Goal: Task Accomplishment & Management: Complete application form

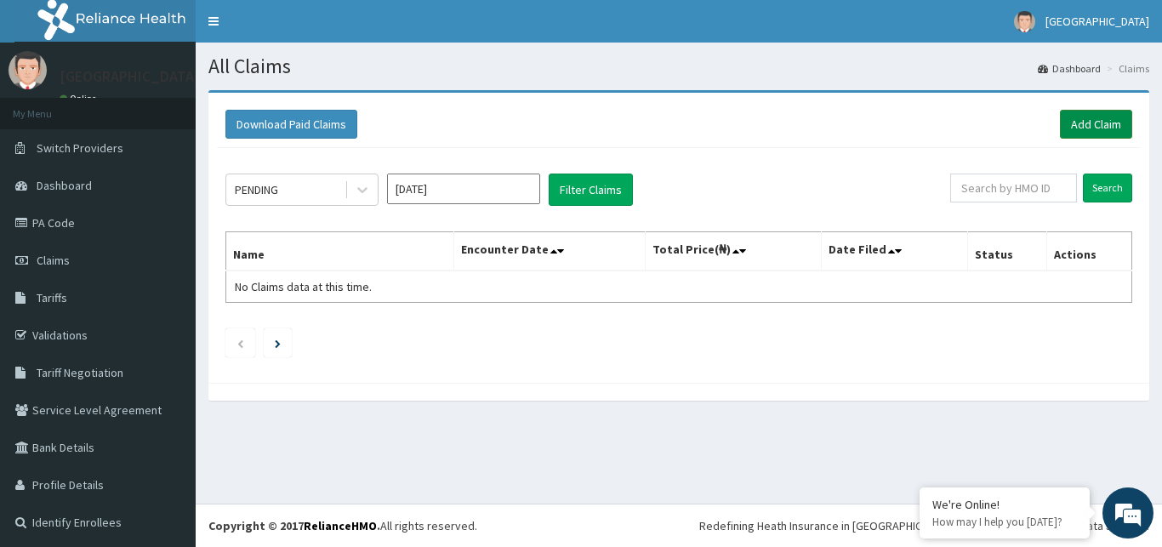
click at [1085, 121] on link "Add Claim" at bounding box center [1096, 124] width 72 height 29
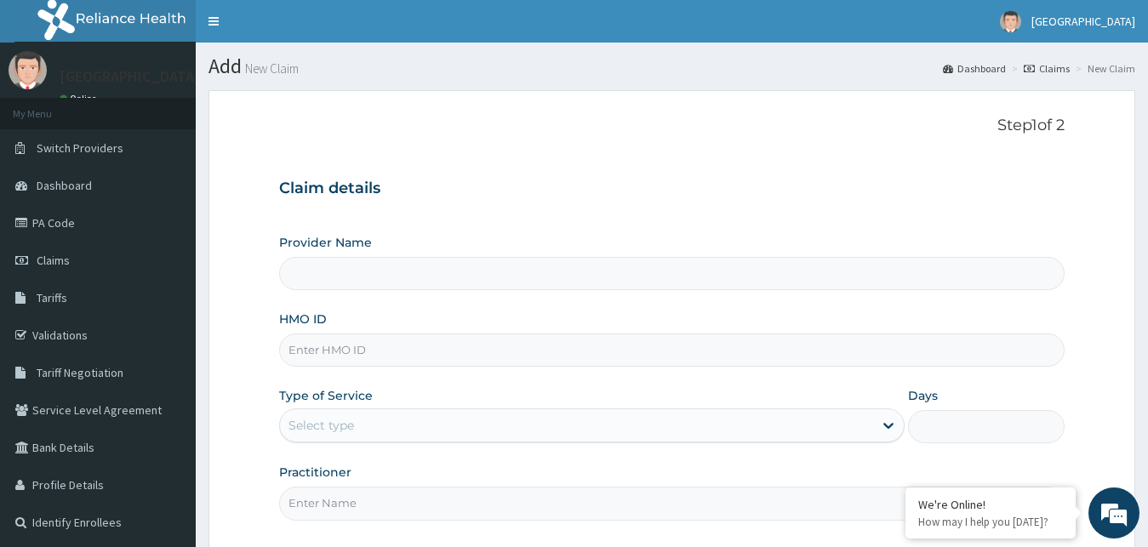
type input "[GEOGRAPHIC_DATA]"
click at [318, 343] on input "HMO ID" at bounding box center [672, 350] width 786 height 33
type input "ATP/10020/A"
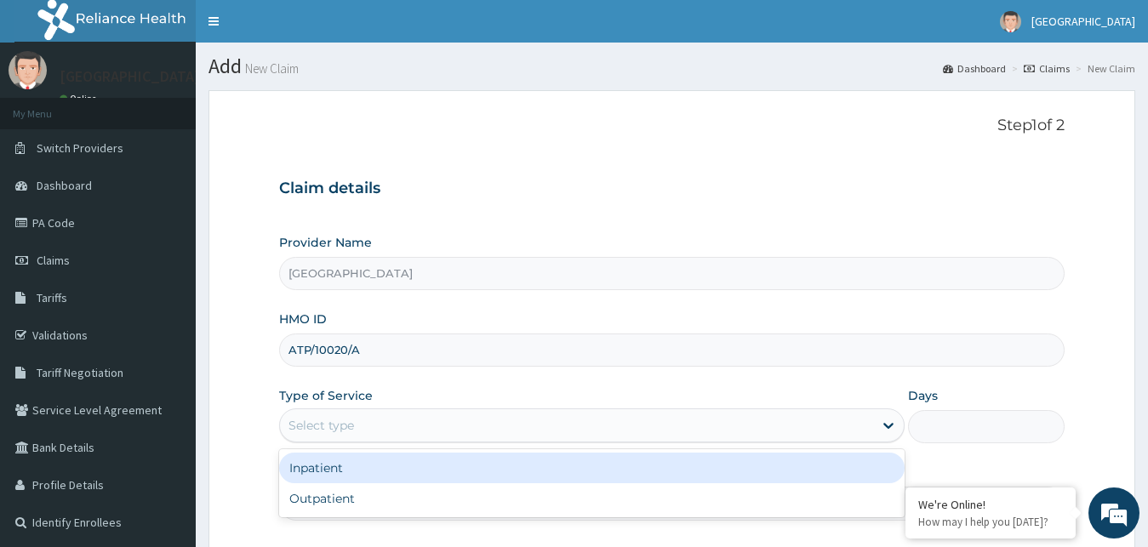
click at [325, 425] on div "Select type" at bounding box center [321, 425] width 66 height 17
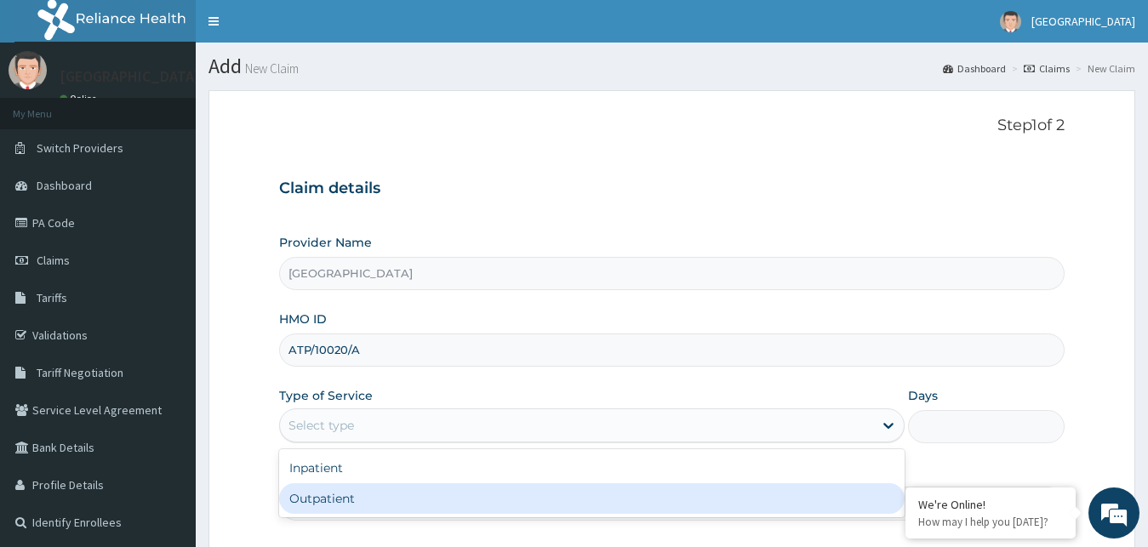
click at [338, 495] on div "Outpatient" at bounding box center [592, 498] width 626 height 31
type input "1"
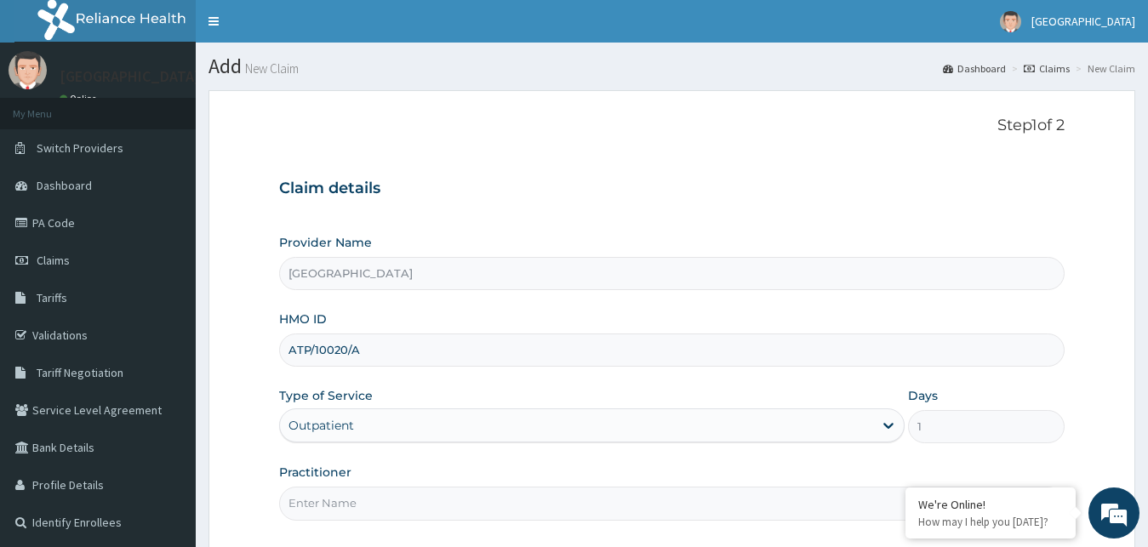
click at [315, 505] on input "Practitioner" at bounding box center [672, 503] width 786 height 33
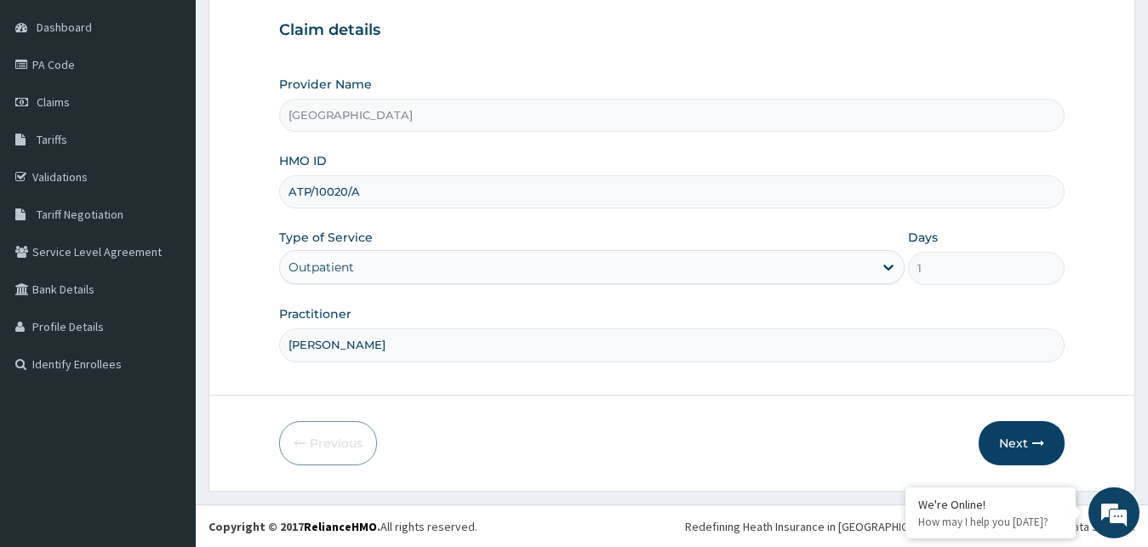
scroll to position [159, 0]
type input "[PERSON_NAME]"
click at [1013, 442] on button "Next" at bounding box center [1021, 442] width 86 height 44
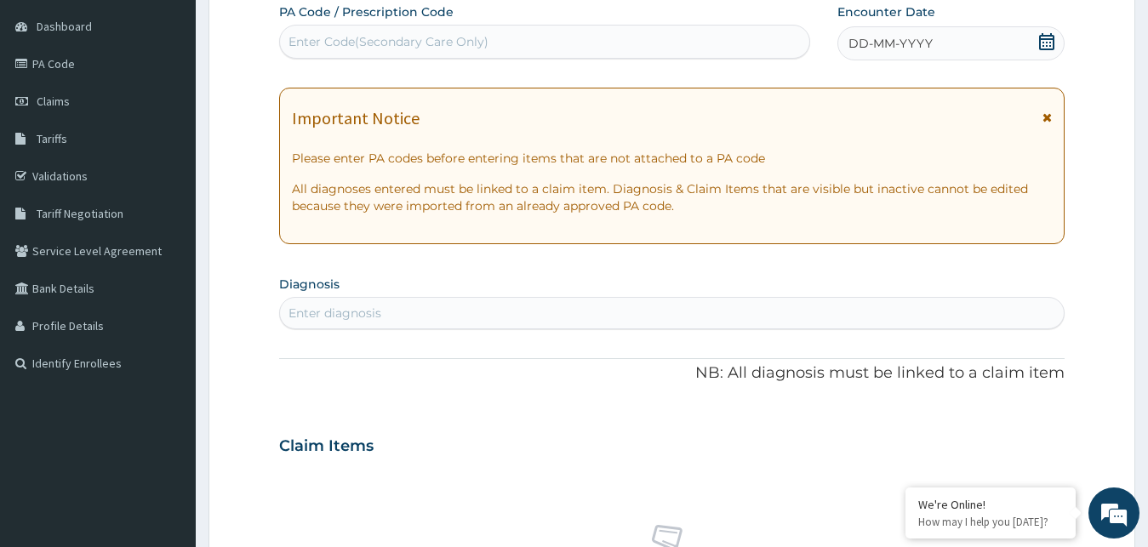
click at [1043, 38] on icon at bounding box center [1046, 41] width 15 height 17
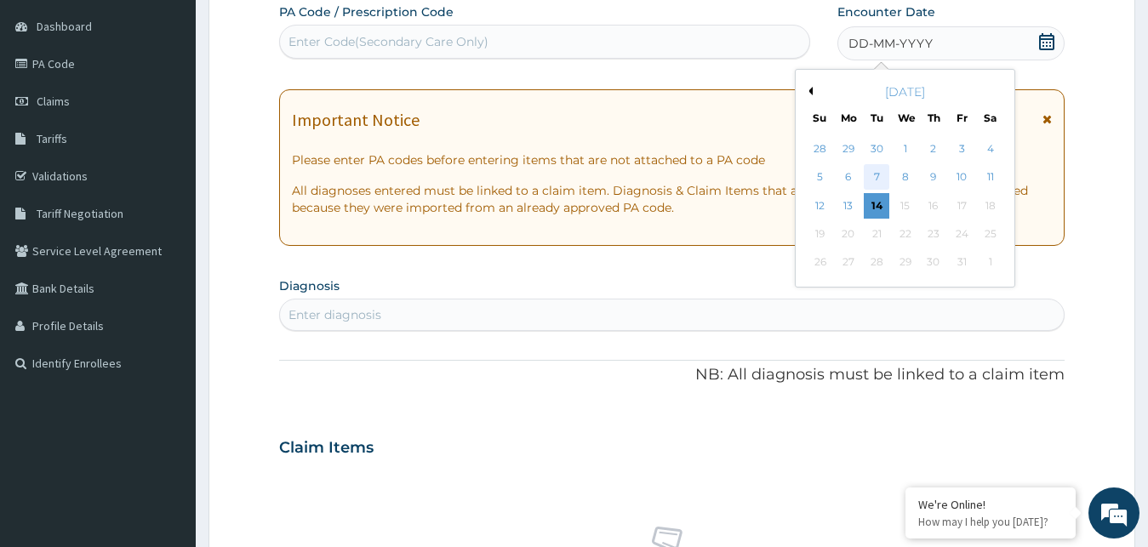
click at [870, 174] on div "7" at bounding box center [877, 178] width 26 height 26
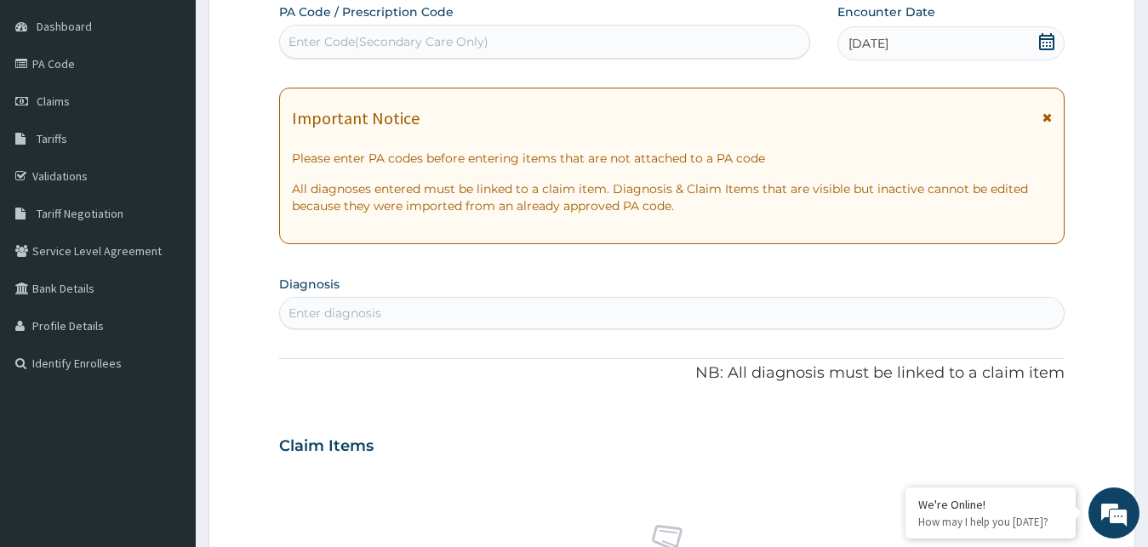
click at [341, 315] on div "Enter diagnosis" at bounding box center [334, 313] width 93 height 17
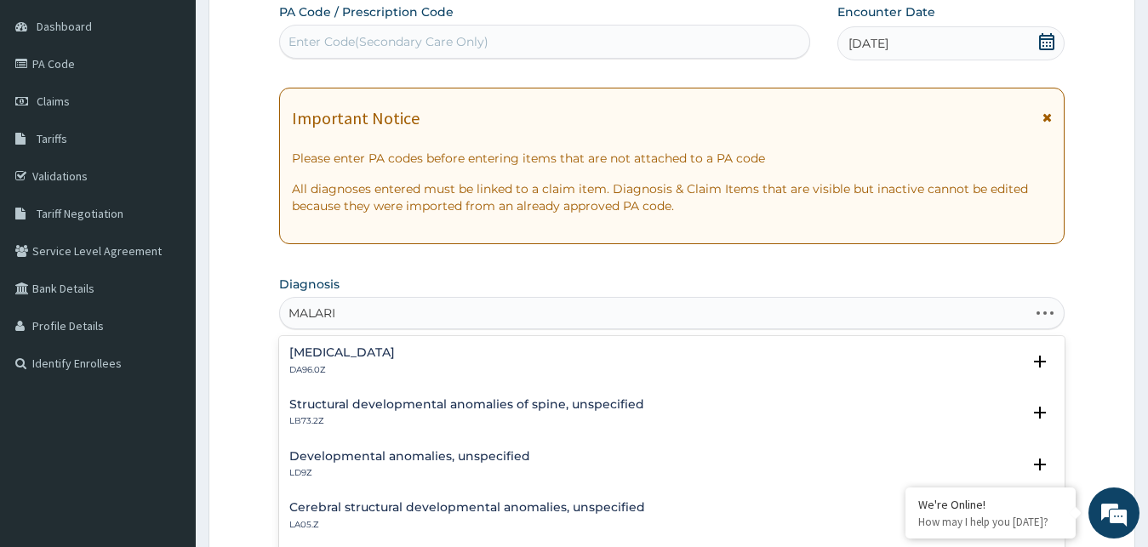
type input "[MEDICAL_DATA]"
click at [355, 453] on h4 "[MEDICAL_DATA]" at bounding box center [342, 456] width 106 height 13
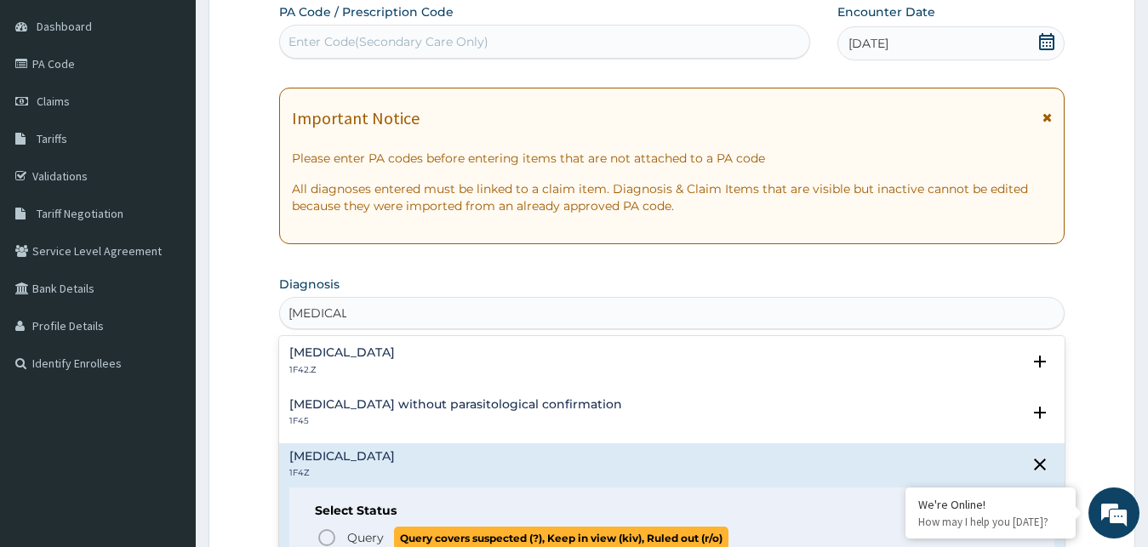
click at [327, 532] on icon "status option query" at bounding box center [327, 538] width 20 height 20
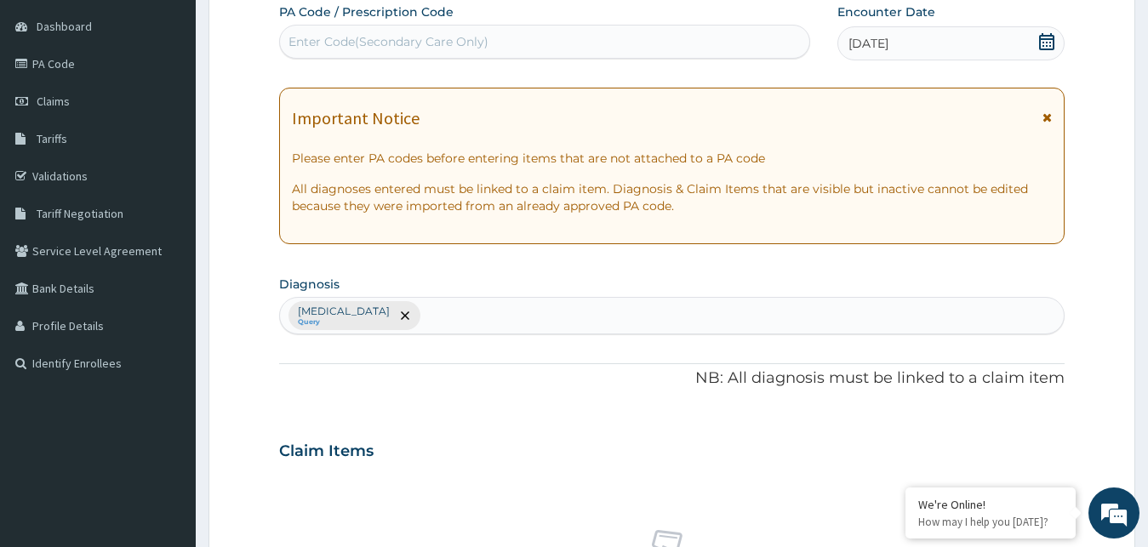
click at [467, 310] on div "[MEDICAL_DATA] Query" at bounding box center [672, 316] width 784 height 36
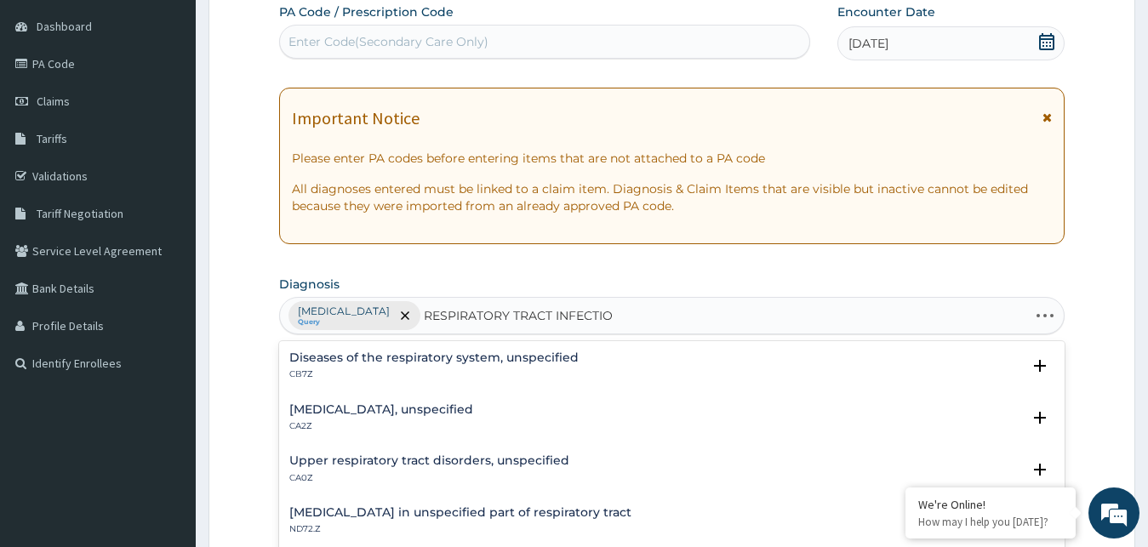
type input "[MEDICAL_DATA]"
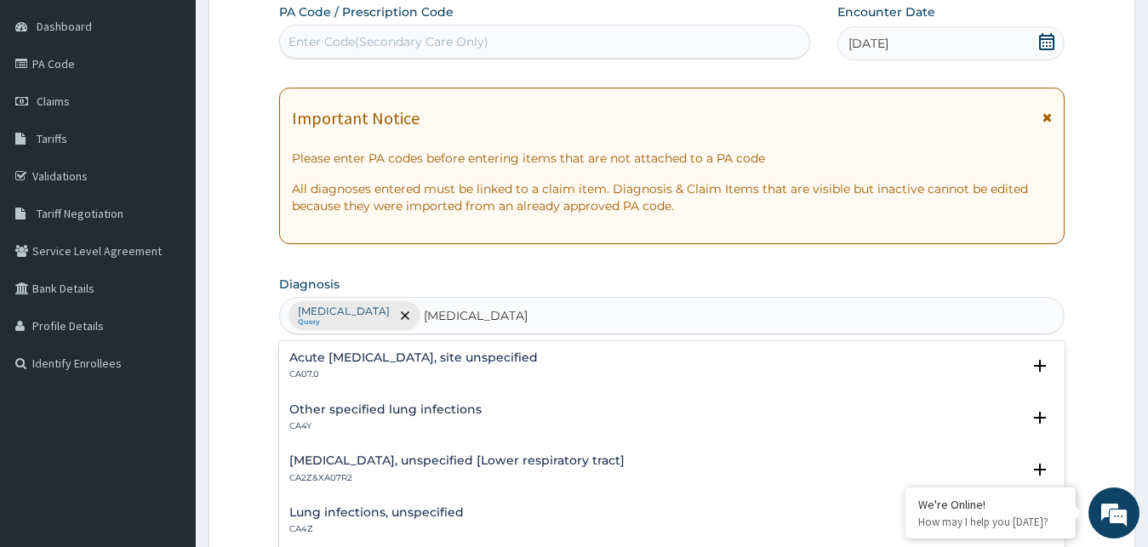
click at [477, 351] on h4 "Acute [MEDICAL_DATA], site unspecified" at bounding box center [413, 357] width 248 height 13
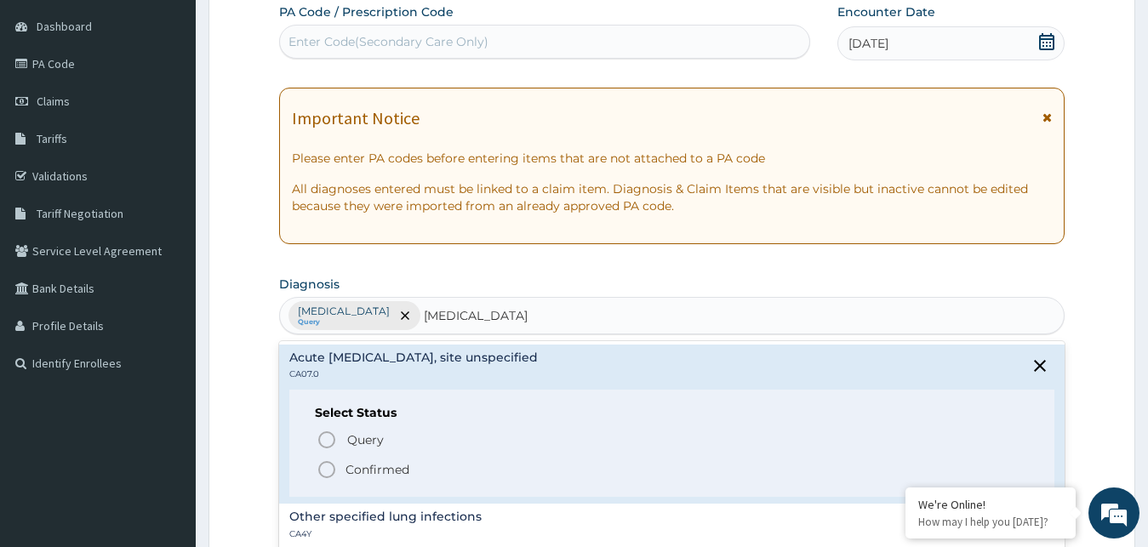
click at [327, 467] on icon "status option filled" at bounding box center [327, 469] width 20 height 20
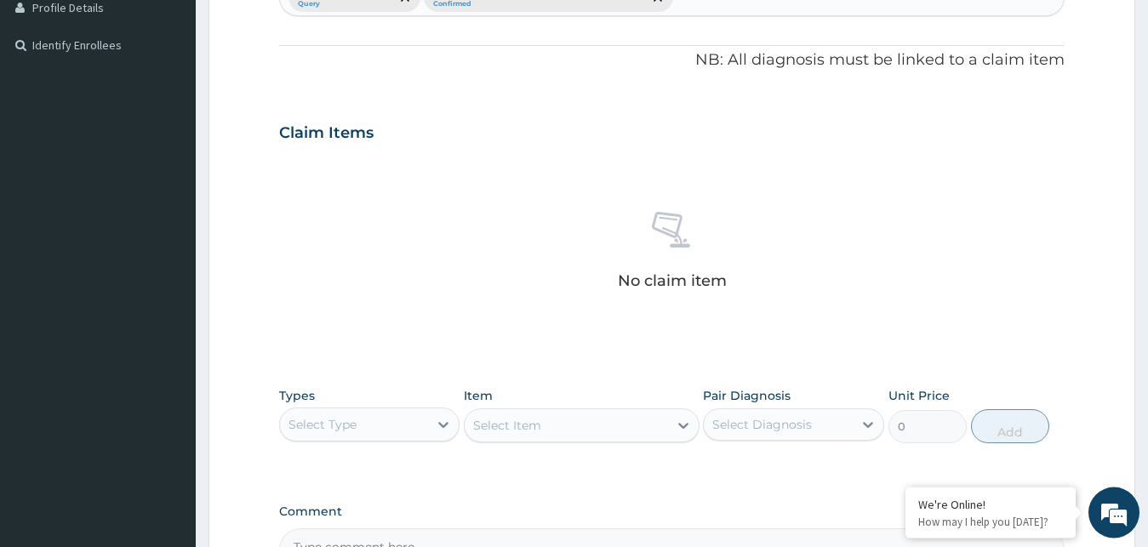
scroll to position [501, 0]
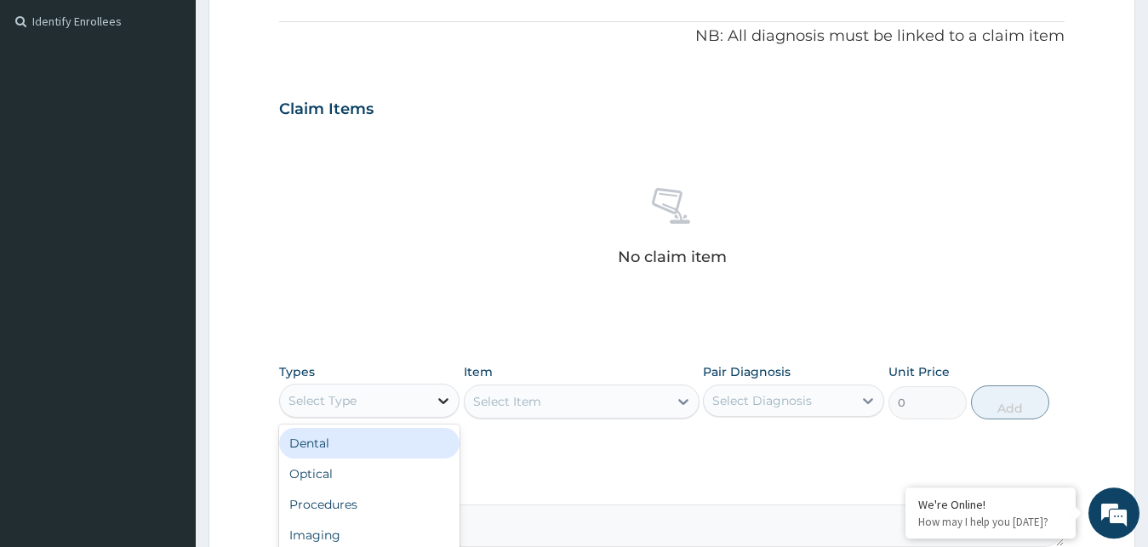
click at [441, 400] on icon at bounding box center [443, 401] width 10 height 6
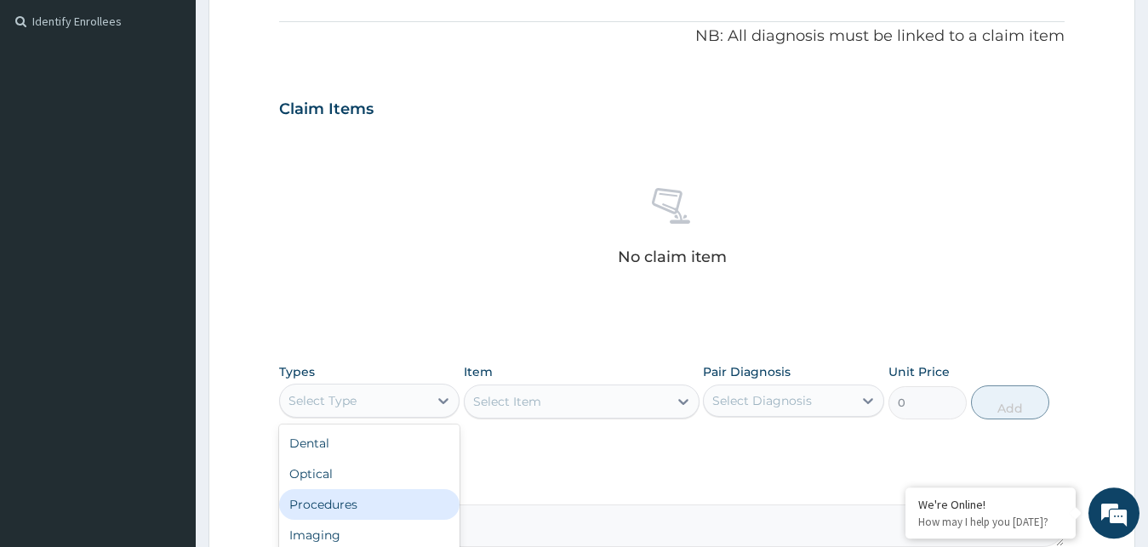
click at [343, 509] on div "Procedures" at bounding box center [369, 504] width 181 height 31
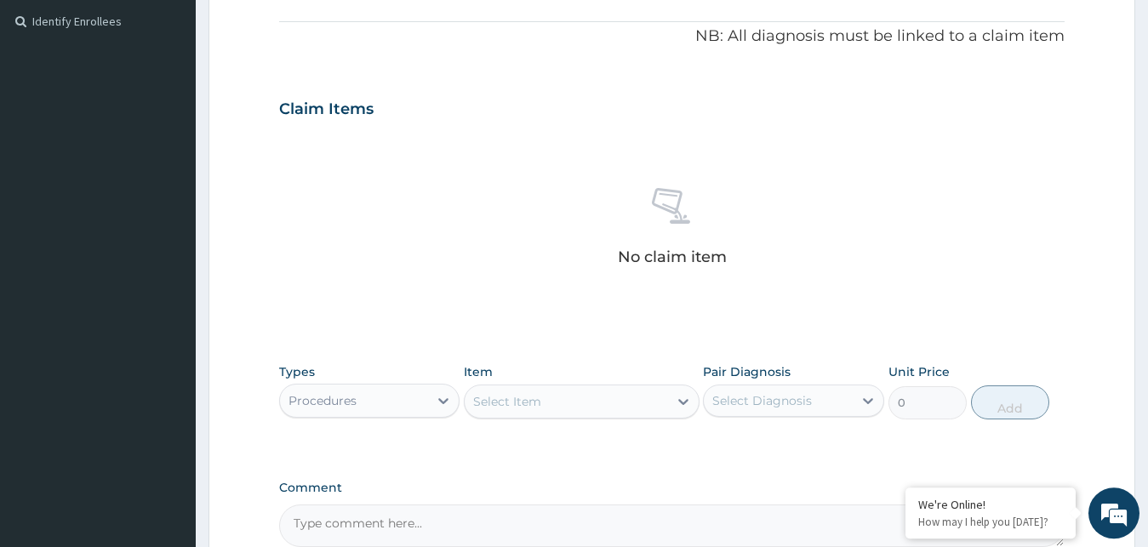
click at [541, 391] on div "Select Item" at bounding box center [566, 401] width 203 height 27
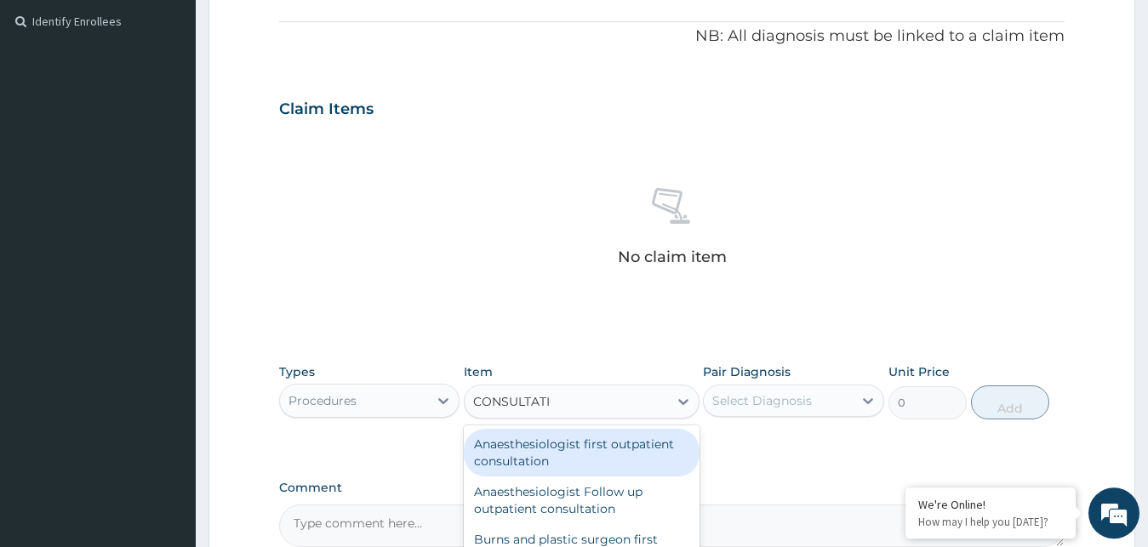
type input "CONSULTATION"
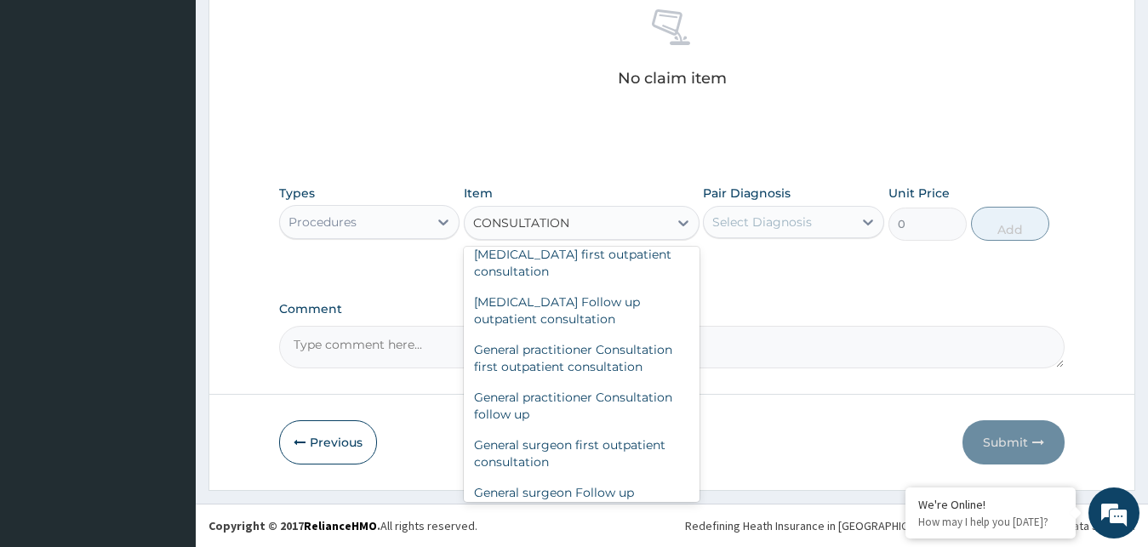
scroll to position [858, 0]
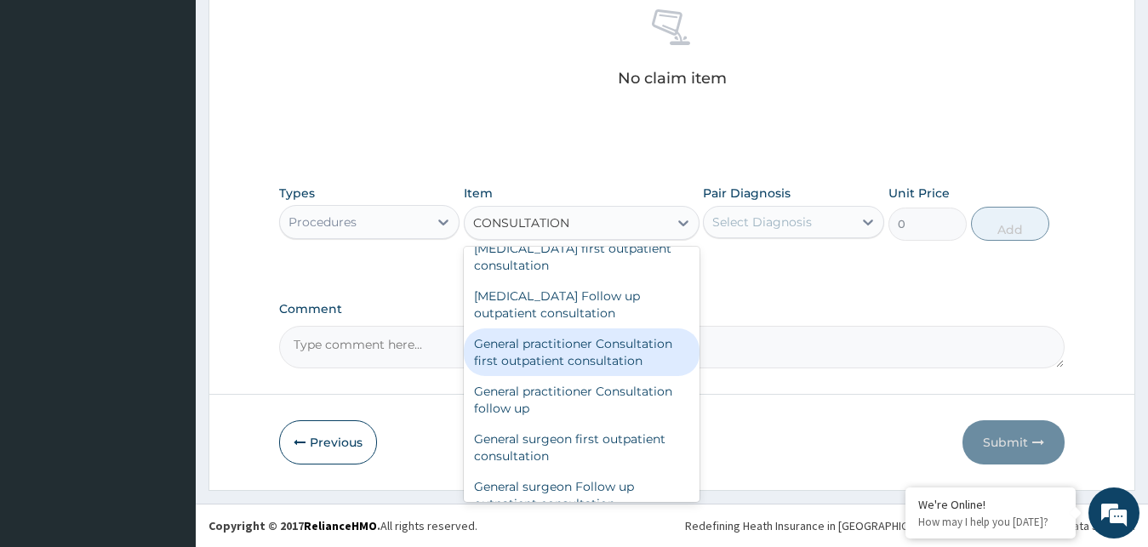
click at [520, 352] on div "General practitioner Consultation first outpatient consultation" at bounding box center [582, 352] width 236 height 48
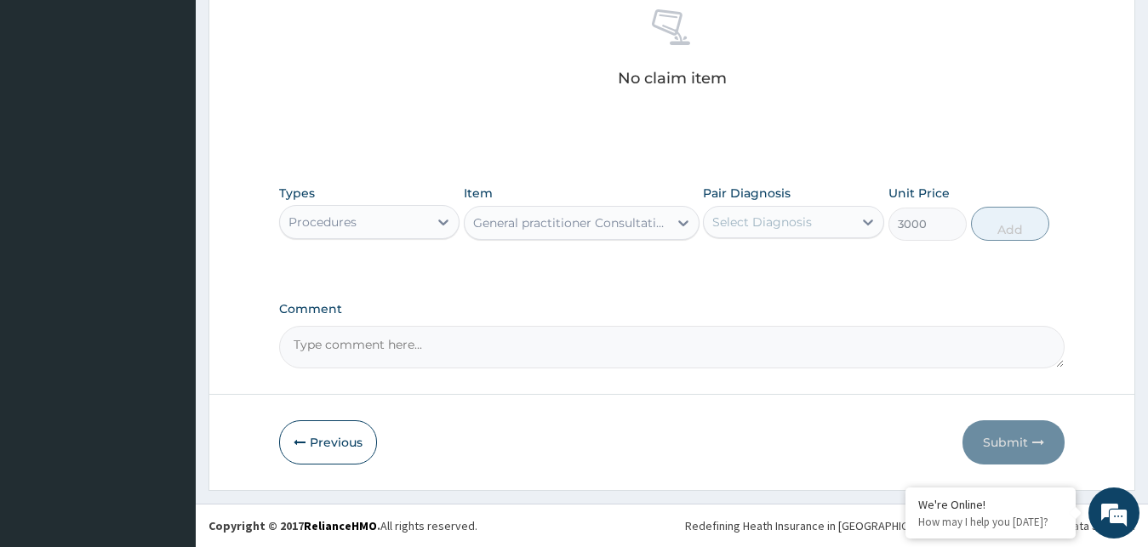
type input "3000"
click at [870, 220] on icon at bounding box center [867, 222] width 17 height 17
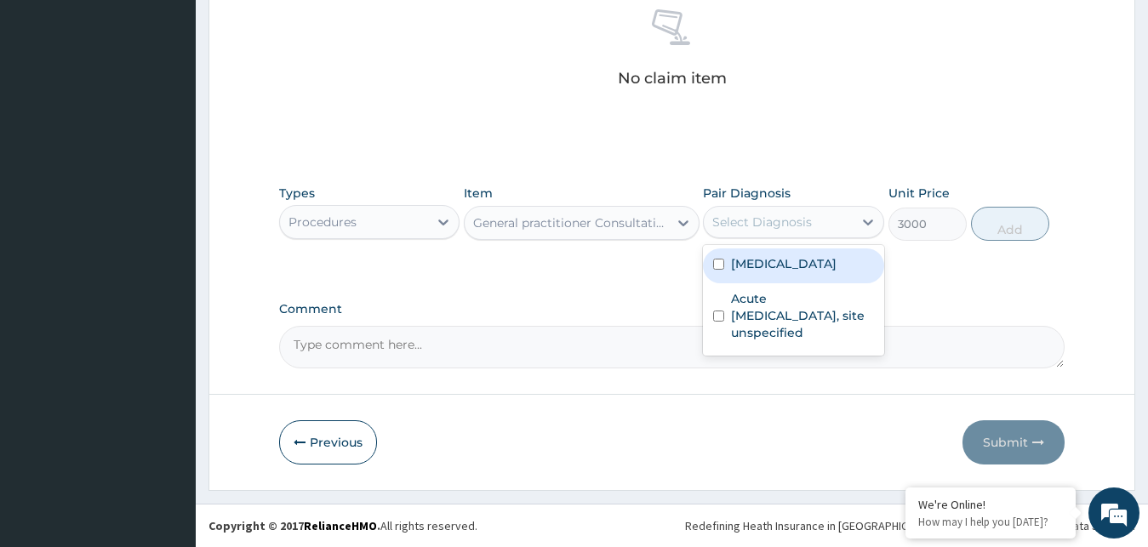
click at [716, 261] on input "checkbox" at bounding box center [718, 264] width 11 height 11
checkbox input "true"
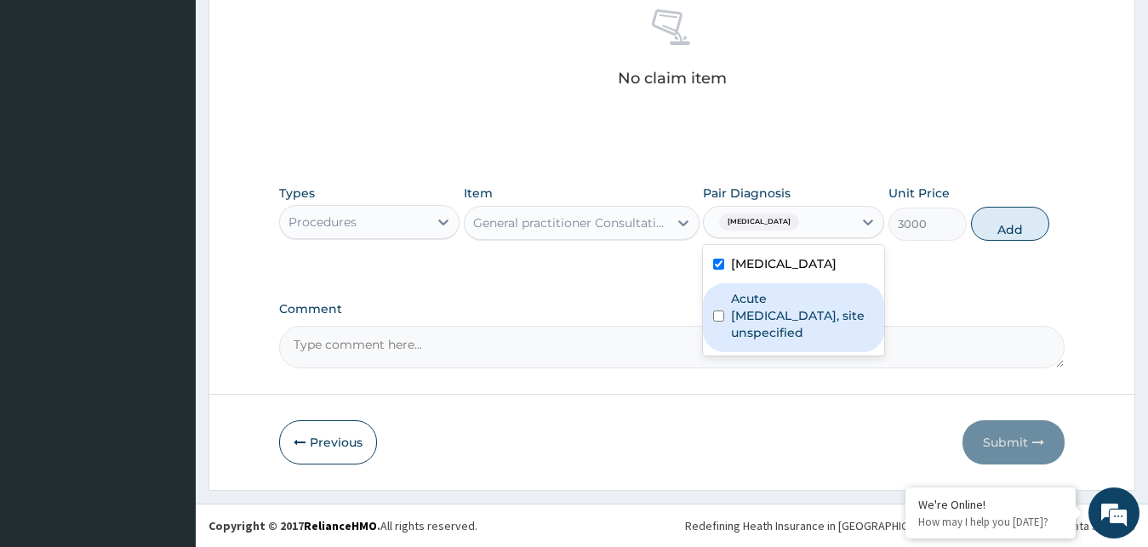
click at [720, 317] on input "checkbox" at bounding box center [718, 316] width 11 height 11
checkbox input "true"
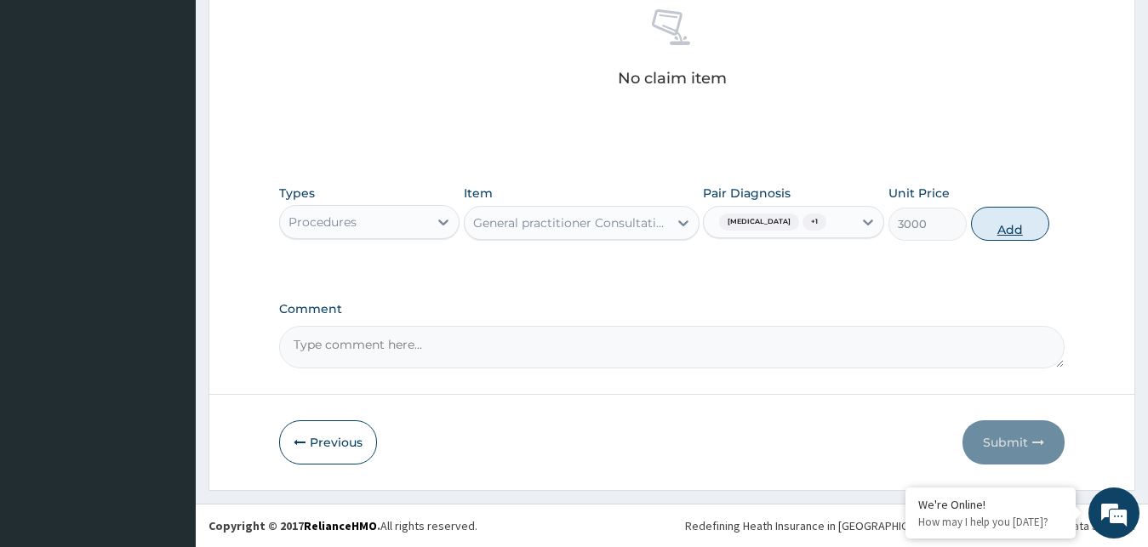
click at [1009, 229] on button "Add" at bounding box center [1010, 224] width 78 height 34
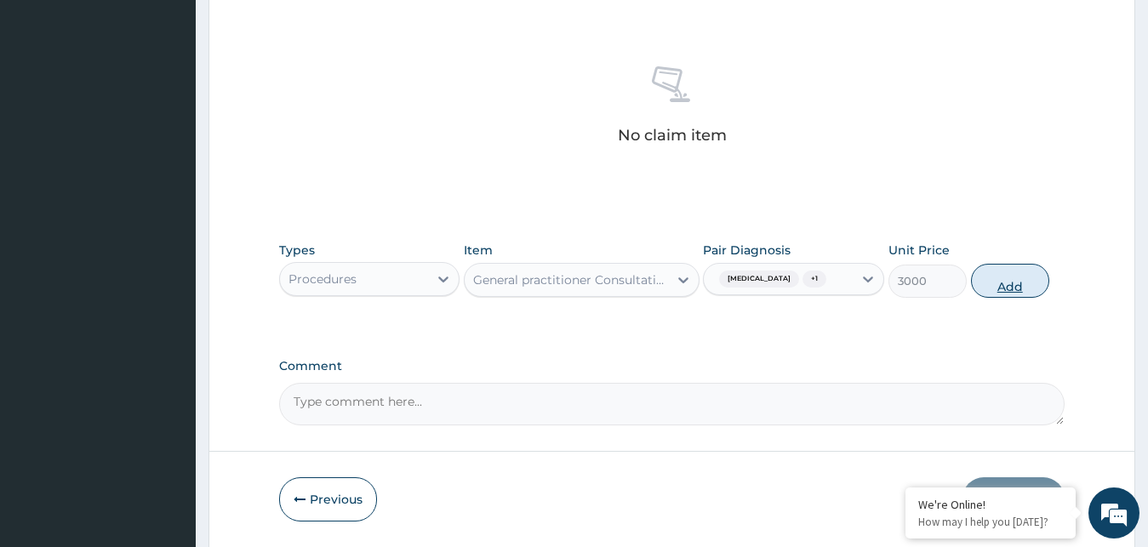
type input "0"
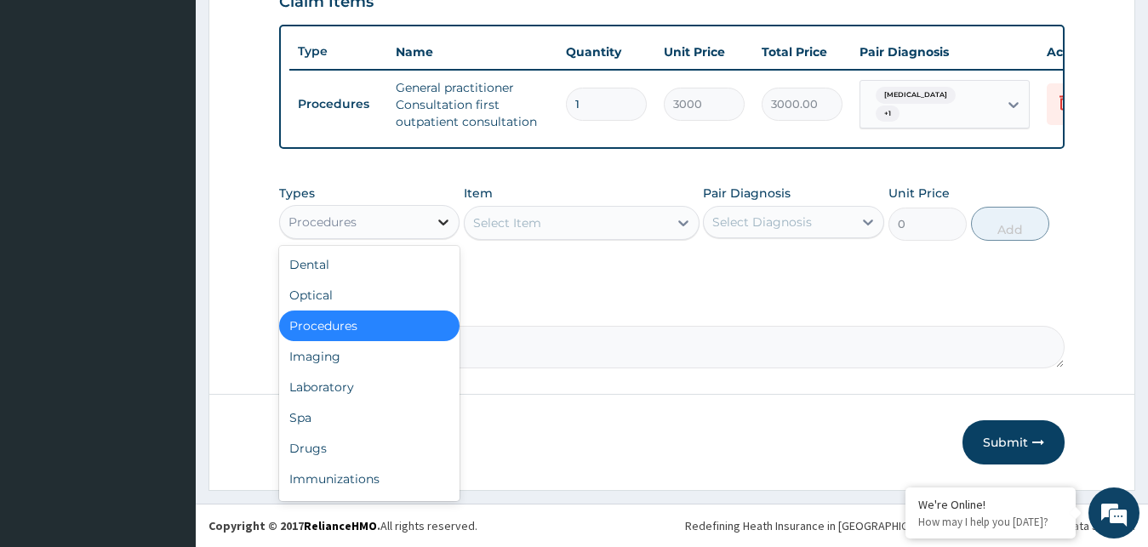
click at [444, 220] on icon at bounding box center [443, 222] width 17 height 17
click at [327, 453] on div "Drugs" at bounding box center [369, 448] width 181 height 31
